Goal: Register for event/course

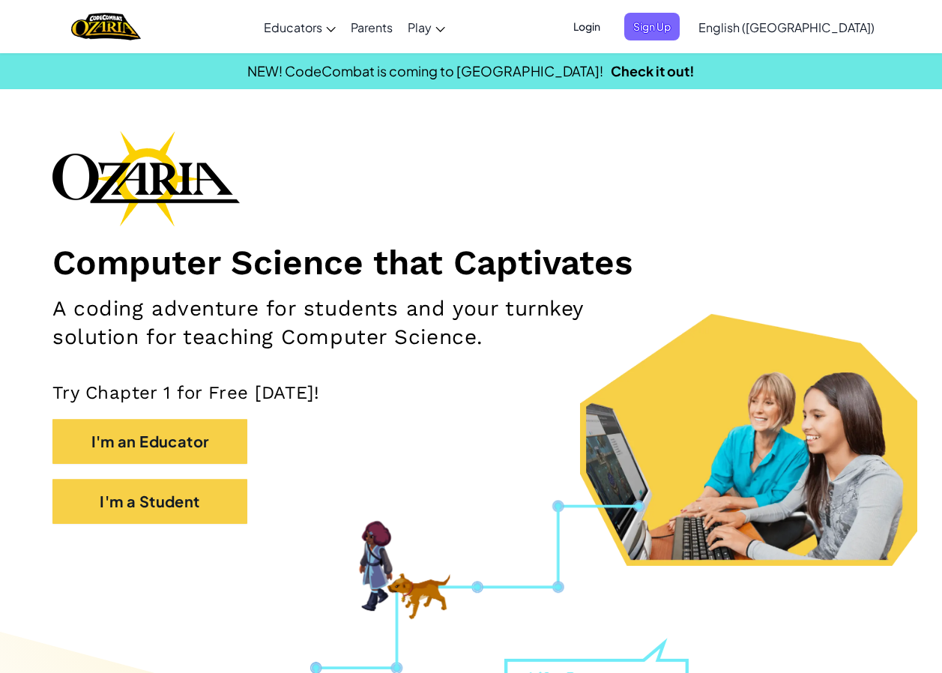
click at [609, 35] on span "Login" at bounding box center [586, 27] width 45 height 28
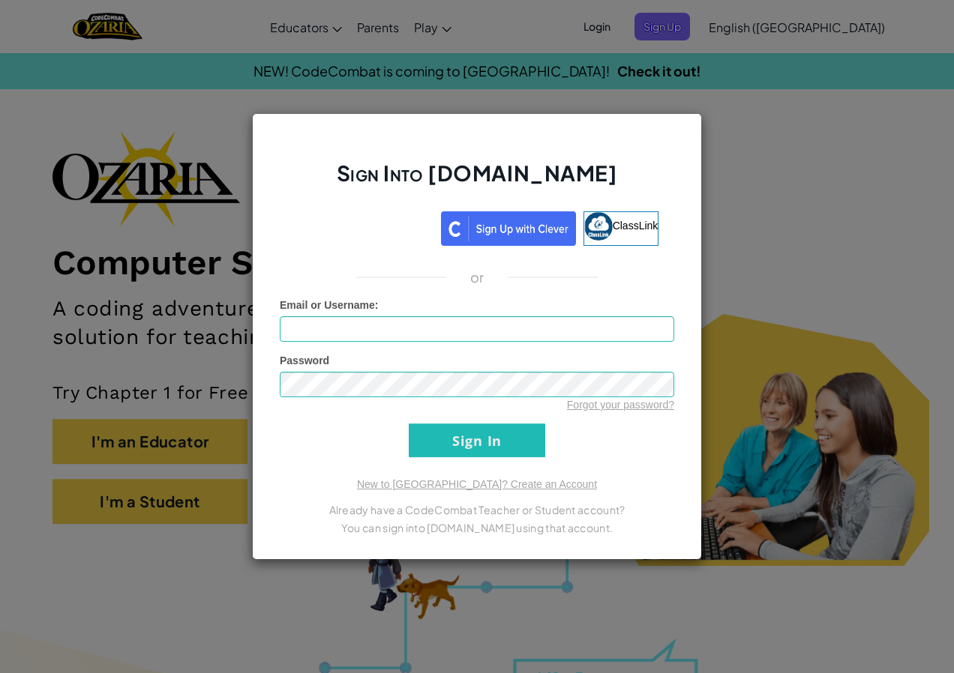
click at [699, 380] on div "Sign Into [DOMAIN_NAME] ClassLink or Unknown Error Email or Username : Password…" at bounding box center [477, 336] width 450 height 447
click at [460, 322] on input "Email or Username :" at bounding box center [477, 328] width 394 height 25
type input "230754"
click at [409, 424] on input "Sign In" at bounding box center [477, 441] width 136 height 34
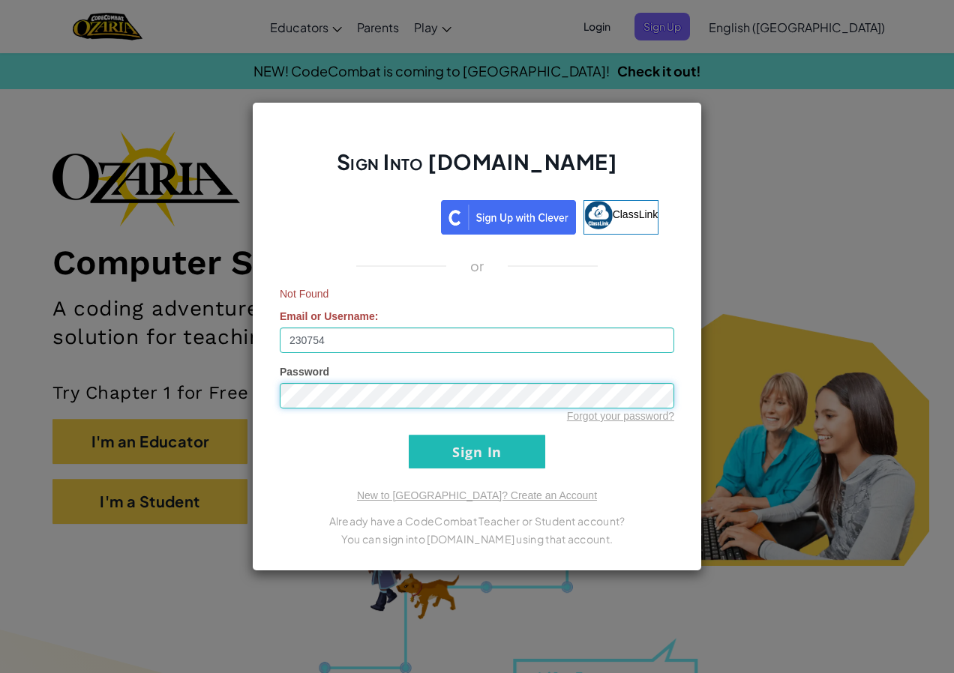
click at [409, 435] on input "Sign In" at bounding box center [477, 452] width 136 height 34
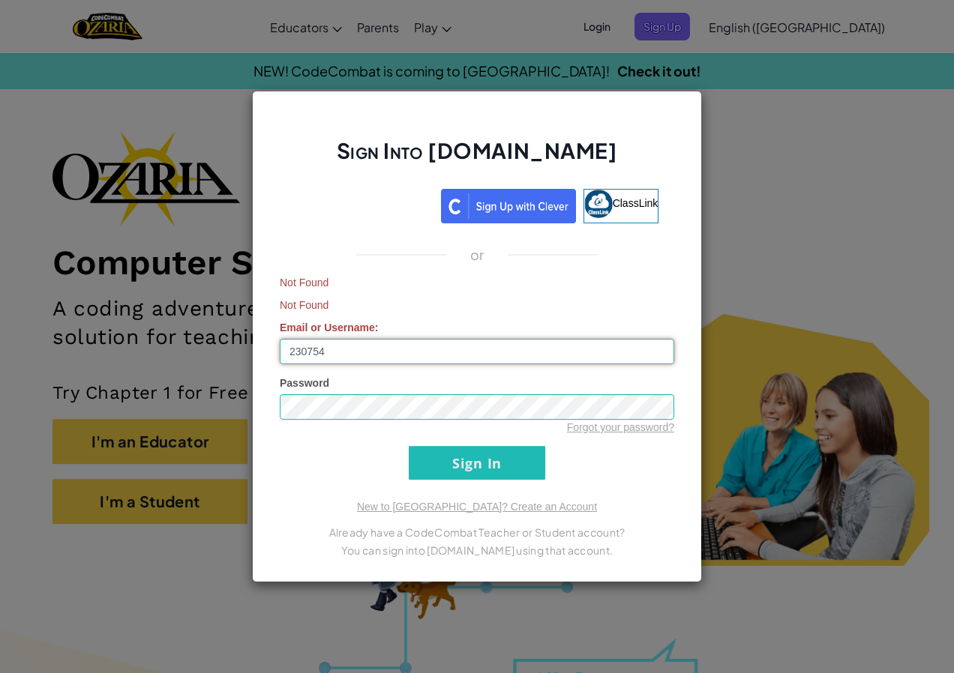
click at [377, 357] on input "230754" at bounding box center [477, 351] width 394 height 25
drag, startPoint x: 288, startPoint y: 357, endPoint x: 372, endPoint y: 463, distance: 135.6
click at [372, 463] on form "Not Found Not Found Email or Username : 230754 Password Forgot your password? S…" at bounding box center [477, 377] width 394 height 205
drag, startPoint x: 812, startPoint y: 231, endPoint x: 797, endPoint y: 231, distance: 15.0
click at [805, 230] on div "Sign Into [DOMAIN_NAME] ClassLink or Not Found Not Found Email or Username : Pa…" at bounding box center [477, 336] width 954 height 673
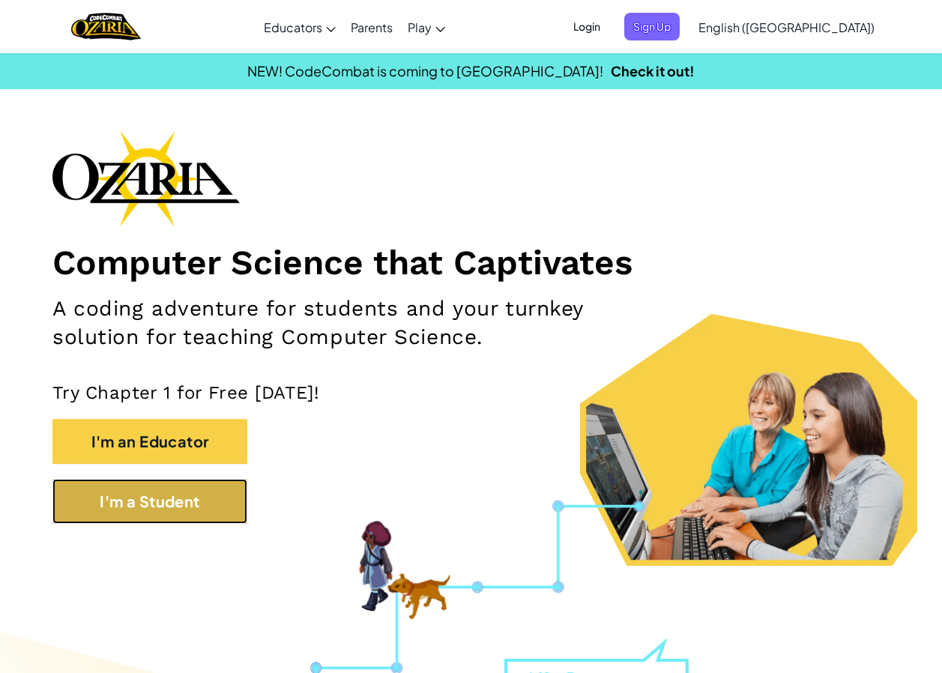
click at [185, 489] on button "I'm a Student" at bounding box center [149, 501] width 195 height 45
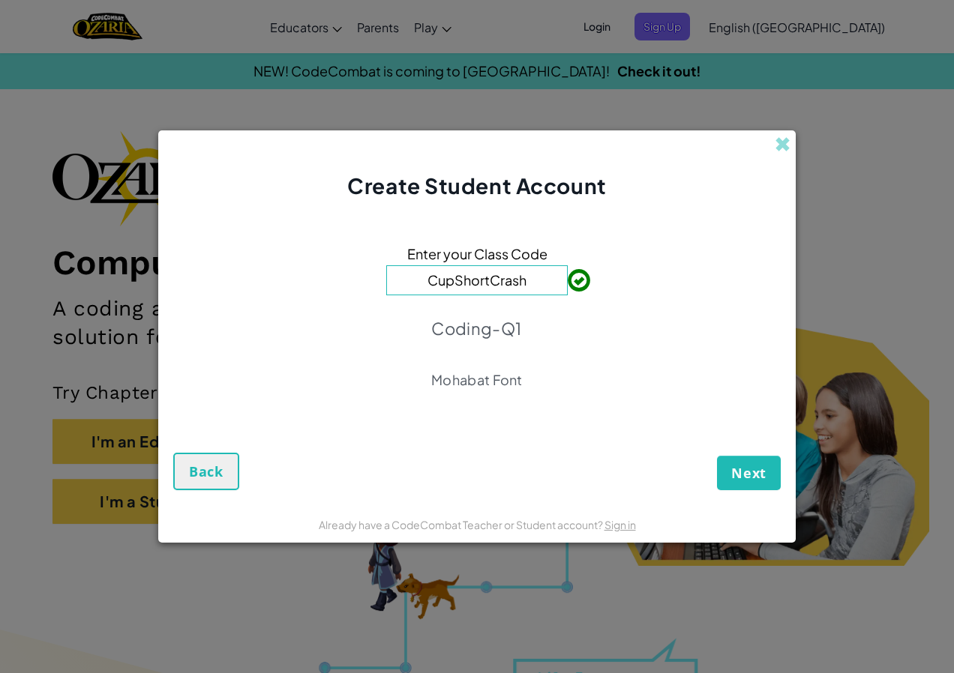
type input "CupShortCrash"
click at [732, 466] on span "Next" at bounding box center [748, 473] width 35 height 18
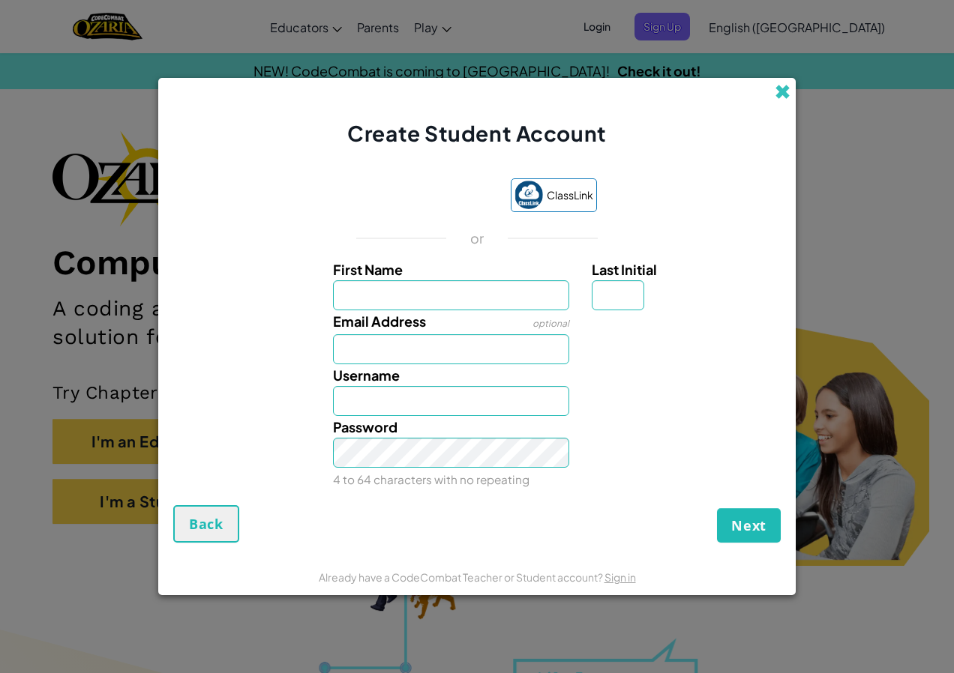
click at [785, 100] on span at bounding box center [782, 92] width 16 height 16
